Goal: Task Accomplishment & Management: Manage account settings

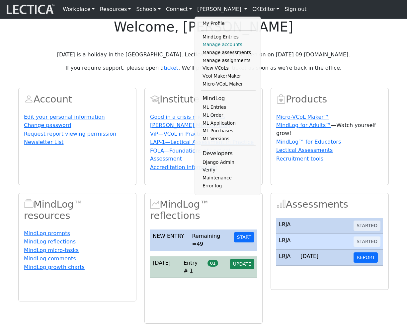
click at [215, 49] on link "Manage accounts" at bounding box center [228, 45] width 55 height 8
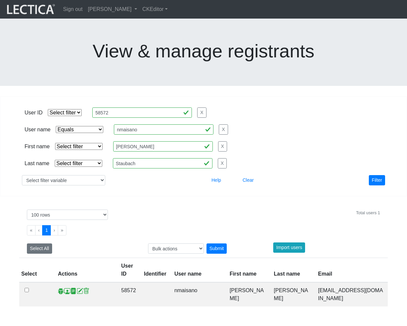
select select "iexact"
select select "100"
click at [66, 288] on span at bounding box center [67, 291] width 6 height 7
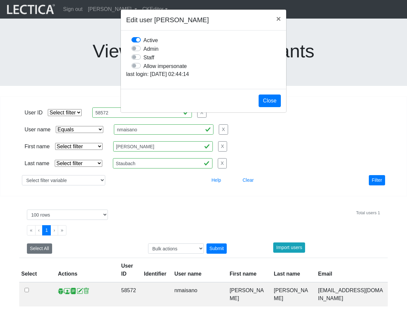
click at [143, 70] on label "Allow impersonate" at bounding box center [164, 66] width 43 height 9
click at [137, 68] on input "Allow impersonate" at bounding box center [133, 65] width 5 height 7
checkbox input "true"
click at [271, 107] on button "Close" at bounding box center [270, 101] width 22 height 13
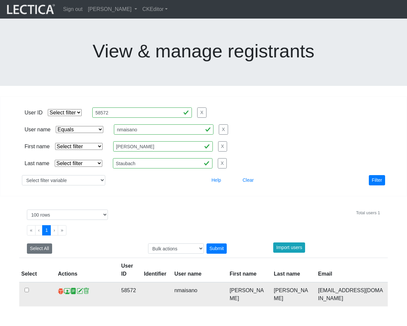
click at [59, 288] on span at bounding box center [61, 291] width 6 height 7
